Goal: Transaction & Acquisition: Purchase product/service

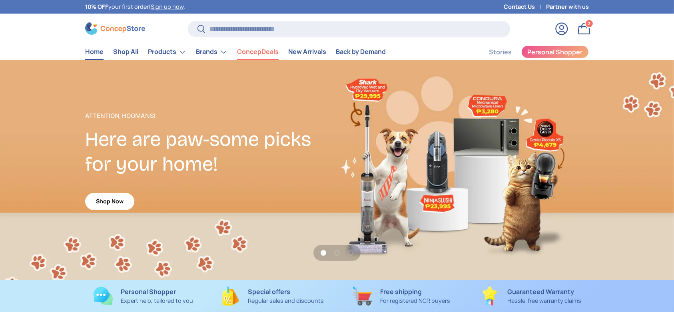
click at [264, 52] on link "ConcepDeals" at bounding box center [258, 52] width 42 height 16
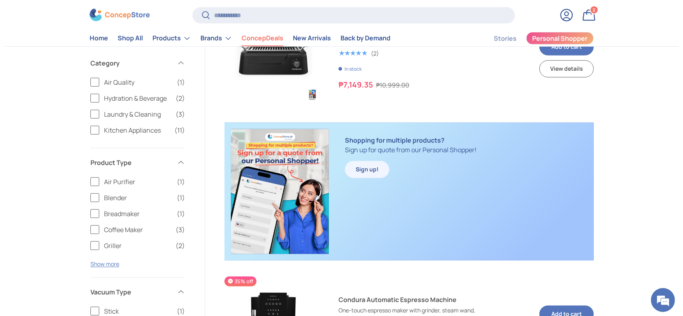
scroll to position [800, 0]
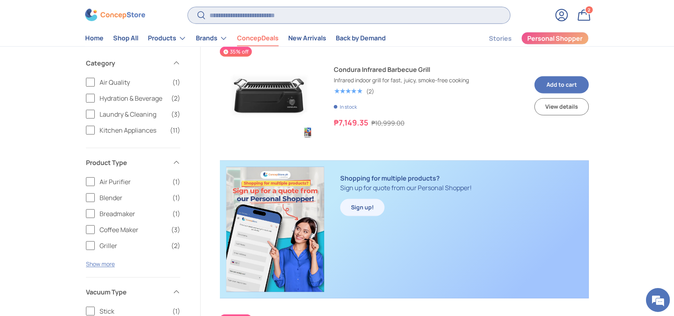
click at [304, 11] on input "Search" at bounding box center [349, 15] width 322 height 16
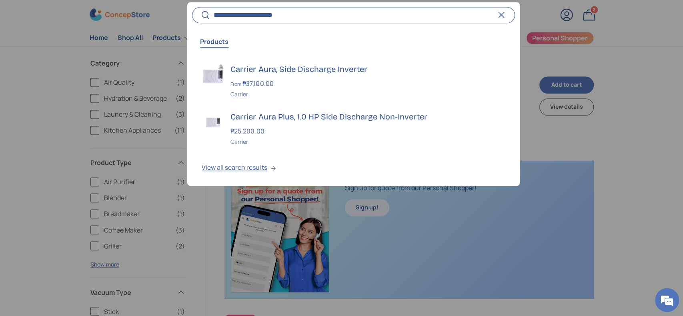
type input "**********"
click at [192, 6] on button "Search" at bounding box center [201, 15] width 18 height 19
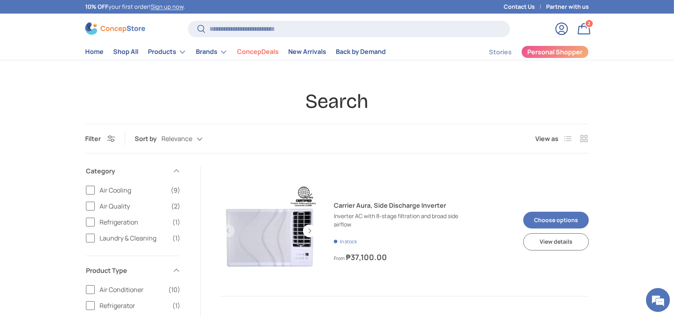
click at [412, 210] on link "Carrier Aura, Side Discharge Inverter" at bounding box center [399, 206] width 130 height 10
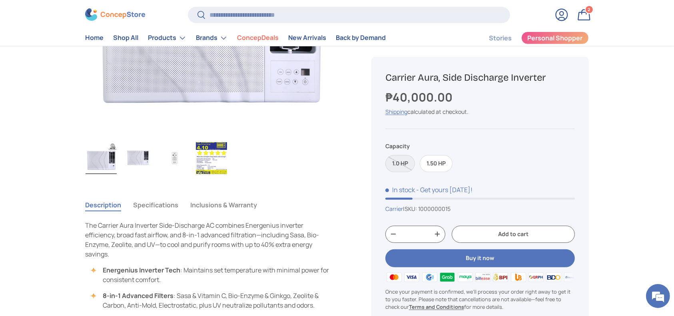
scroll to position [1501, 3270]
click at [216, 166] on img "Gallery Viewer" at bounding box center [211, 158] width 31 height 32
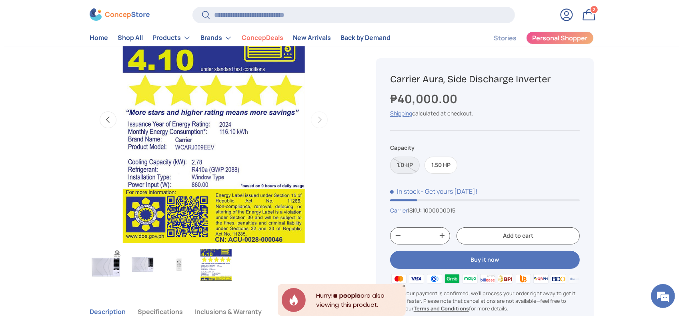
scroll to position [0, 0]
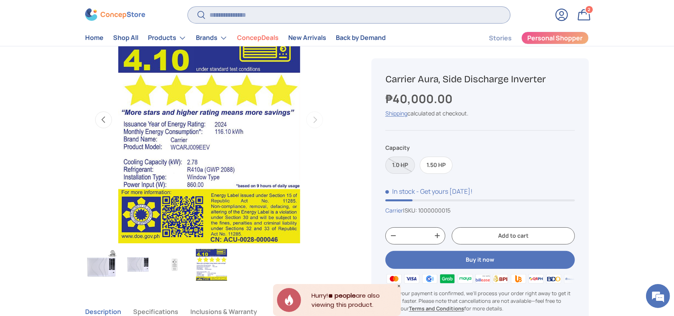
click at [316, 22] on input "Search" at bounding box center [349, 15] width 322 height 16
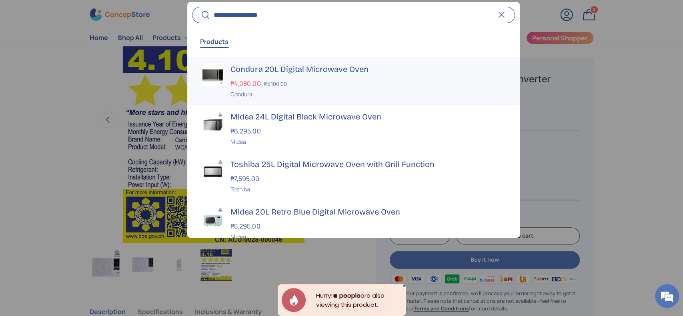
type input "**********"
click at [325, 84] on div "₱4,080.00 ₱5,100.00" at bounding box center [367, 84] width 274 height 10
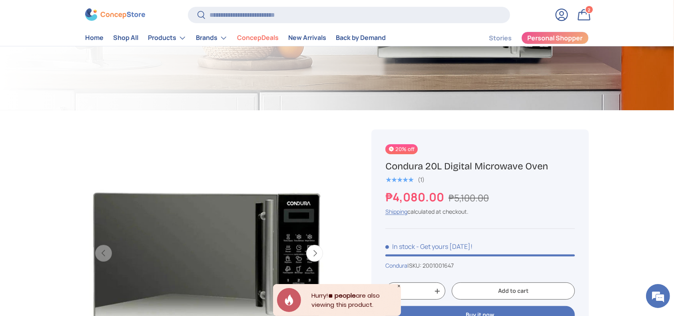
click at [380, 166] on div "20% off Condura 20L Digital Microwave Oven ★★★★★ (1) ₱4,080.00 ₱5,100.00 Unit p…" at bounding box center [481, 267] width 218 height 275
copy s "₱5,100.00"
drag, startPoint x: 500, startPoint y: 202, endPoint x: 450, endPoint y: 196, distance: 50.5
click at [450, 196] on div "₱4,080.00 ₱5,100.00" at bounding box center [481, 197] width 190 height 17
click at [394, 194] on strong "₱4,080.00" at bounding box center [416, 197] width 61 height 16
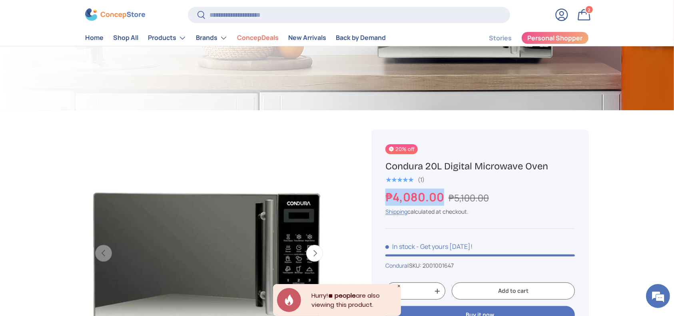
drag, startPoint x: 387, startPoint y: 197, endPoint x: 442, endPoint y: 194, distance: 54.9
click at [442, 194] on strong "₱4,080.00" at bounding box center [416, 197] width 61 height 16
copy strong "₱4,080.00"
click at [445, 8] on input "Search" at bounding box center [349, 15] width 322 height 16
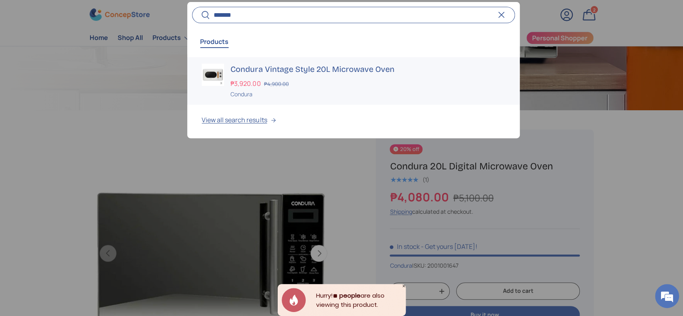
type input "*******"
click at [370, 96] on div "Condura" at bounding box center [367, 94] width 274 height 8
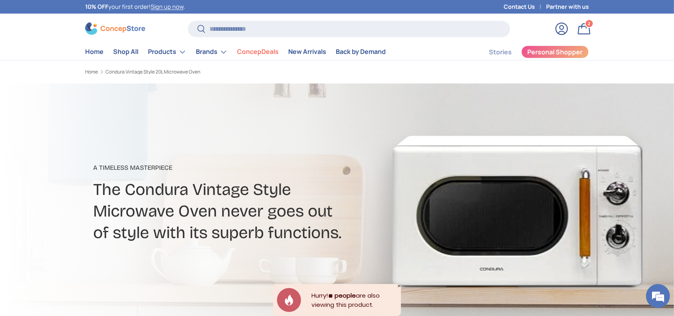
scroll to position [213, 0]
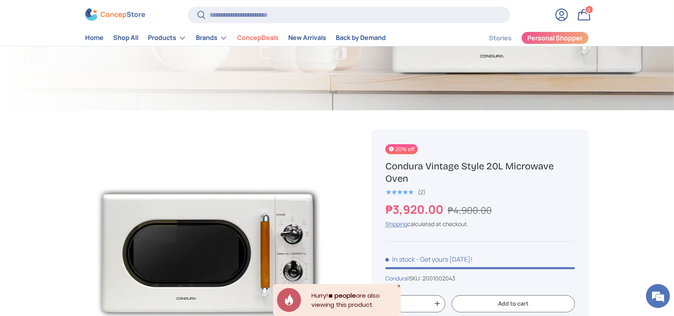
drag, startPoint x: 411, startPoint y: 175, endPoint x: 384, endPoint y: 163, distance: 29.4
click at [384, 163] on div "20% off Condura Vintage Style 20L Microwave Oven ★★★★★ (2) ₱3,920.00 ₱4,900.00 …" at bounding box center [481, 274] width 218 height 288
copy h1 "Condura Vintage Style 20L Microwave Oven"
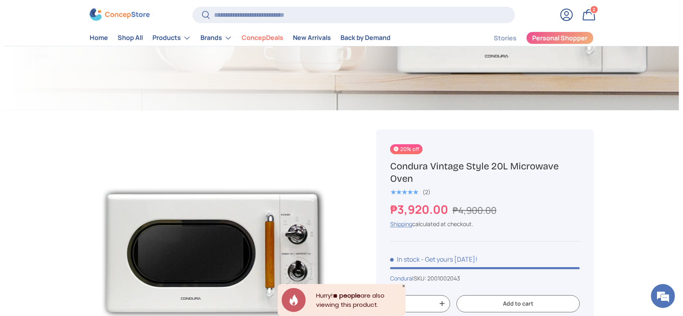
scroll to position [0, 0]
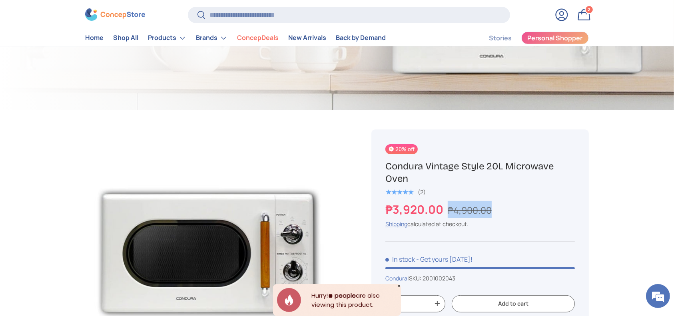
drag, startPoint x: 446, startPoint y: 212, endPoint x: 501, endPoint y: 210, distance: 55.2
click at [501, 210] on div "₱3,920.00 ₱4,900.00" at bounding box center [481, 209] width 190 height 17
copy s "₱4,900.00"
click at [389, 210] on strong "₱3,920.00" at bounding box center [416, 210] width 60 height 16
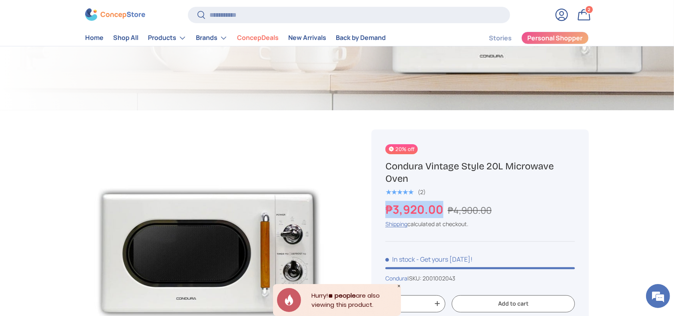
drag, startPoint x: 386, startPoint y: 210, endPoint x: 441, endPoint y: 208, distance: 55.6
click at [441, 208] on strong "₱3,920.00" at bounding box center [416, 210] width 60 height 16
copy strong "₱3,920.00"
click at [347, 16] on input "Search" at bounding box center [349, 15] width 322 height 16
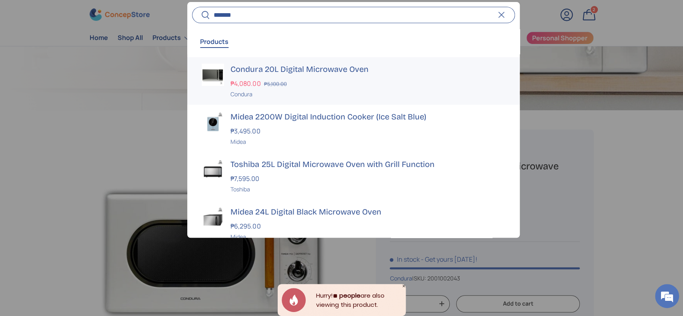
type input "*******"
click at [323, 66] on h3 "Condura 20L Digital Microwave Oven" at bounding box center [367, 69] width 274 height 11
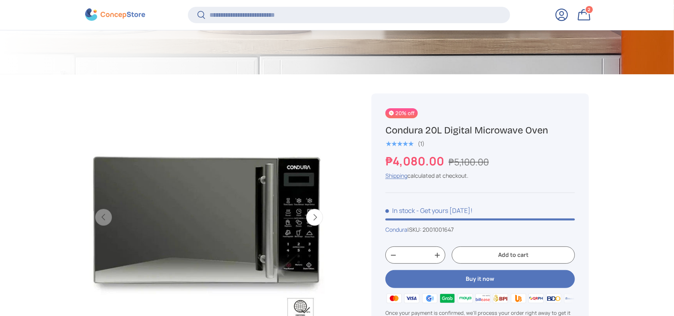
scroll to position [318, 0]
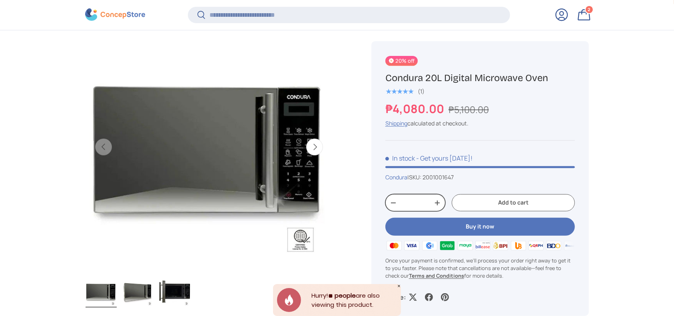
click at [438, 198] on button "+" at bounding box center [437, 203] width 15 height 12
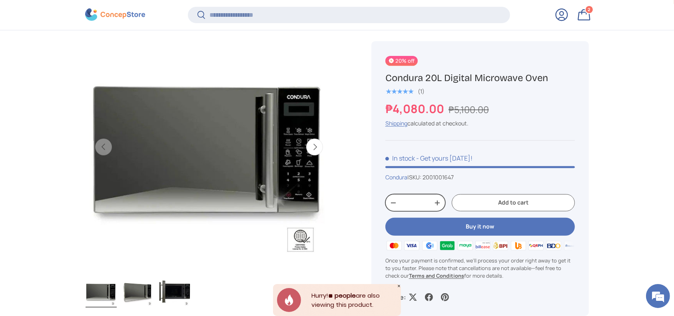
click at [438, 198] on button "+" at bounding box center [437, 203] width 15 height 12
type input "*"
